Goal: Information Seeking & Learning: Learn about a topic

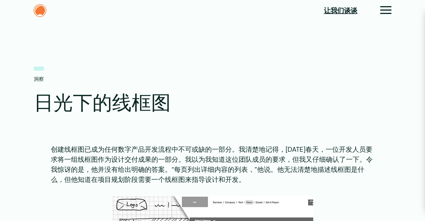
click at [42, 15] on img at bounding box center [40, 10] width 13 height 13
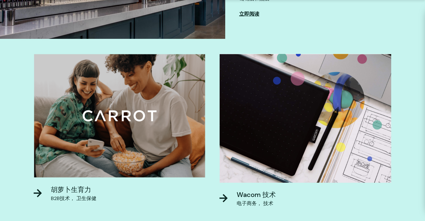
scroll to position [279, 0]
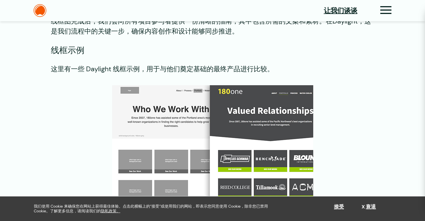
scroll to position [810, 0]
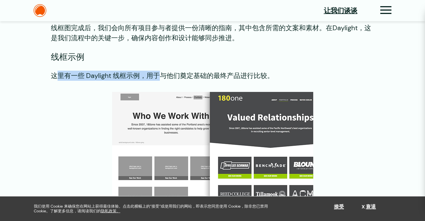
drag, startPoint x: 54, startPoint y: 76, endPoint x: 161, endPoint y: 77, distance: 106.7
click at [161, 77] on font "这里有一些 Daylight 线框示例，用于与他们奠定基础的最终产品进行比较。" at bounding box center [162, 75] width 223 height 9
click at [147, 75] on font "这里有一些 Daylight 线框示例，用于与他们奠定基础的最终产品进行比较。" at bounding box center [162, 75] width 223 height 9
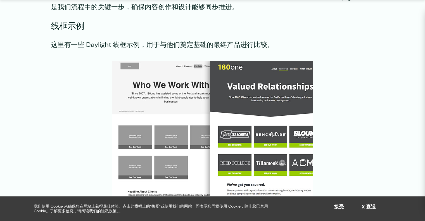
scroll to position [866, 0]
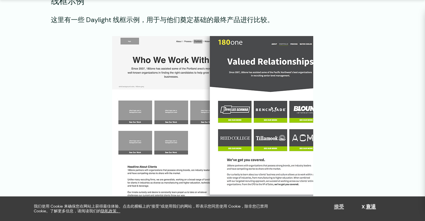
click at [335, 204] on div "我们使用 Cookie 来确保您在网站上获得最佳体验。点击此横幅上的“接受”或使用我们的网站，即表示您同意使用 Cookie，除非您已禁用 Cookie。了解…" at bounding box center [212, 208] width 402 height 25
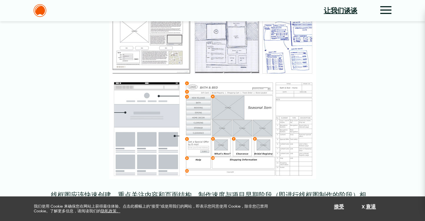
scroll to position [475, 0]
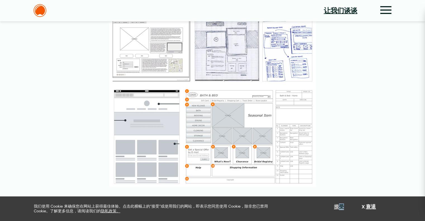
click at [343, 210] on span "接受 衰退" at bounding box center [355, 208] width 42 height 9
click at [337, 209] on button "接受" at bounding box center [339, 207] width 10 height 6
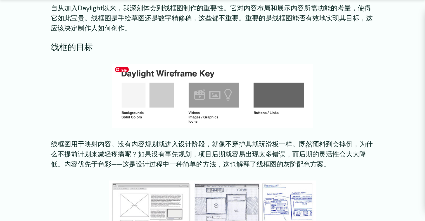
scroll to position [335, 0]
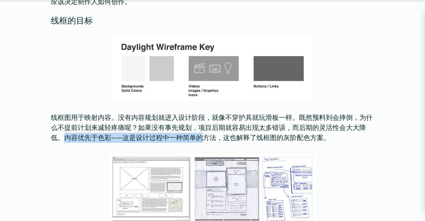
drag, startPoint x: 65, startPoint y: 137, endPoint x: 205, endPoint y: 135, distance: 139.6
click at [205, 135] on font "线框图用于映射内容。没有内容规划就进入设计阶段，就像不穿护具就玩滑板一样。既然预料到会摔倒，为什么不提前计划来减轻疼痛呢？如果没有事先规划，项目后期就容易出现…" at bounding box center [212, 127] width 322 height 29
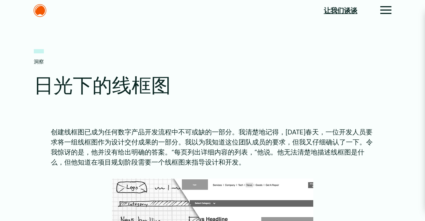
scroll to position [0, 0]
